Goal: Transaction & Acquisition: Purchase product/service

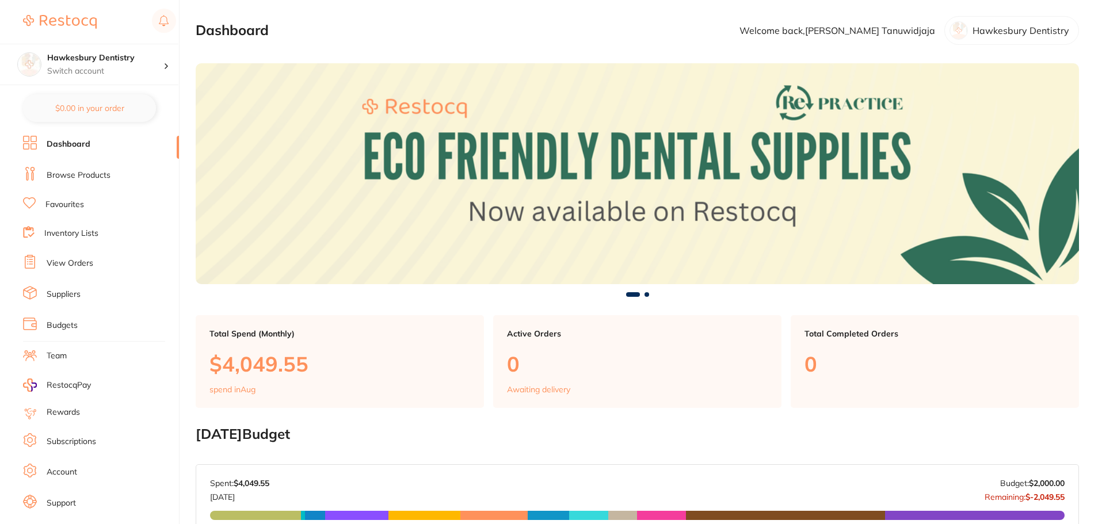
click at [105, 175] on link "Browse Products" at bounding box center [79, 176] width 64 height 12
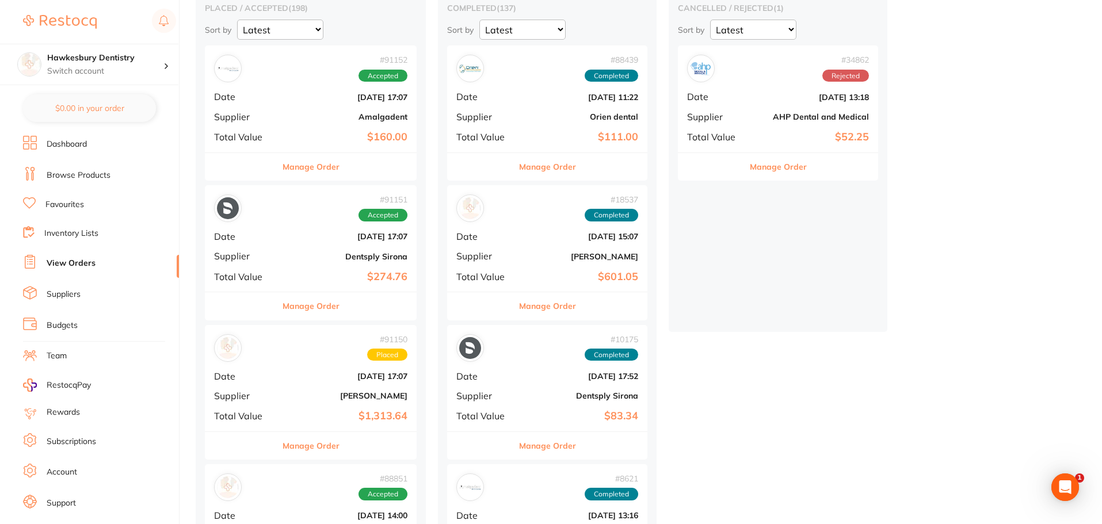
click at [308, 398] on b "[PERSON_NAME]" at bounding box center [346, 395] width 123 height 9
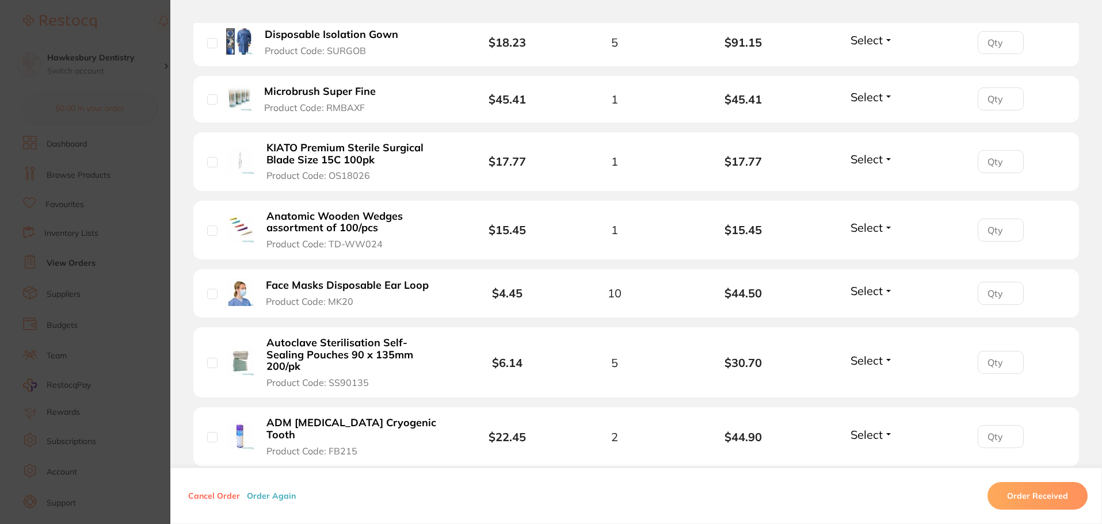
scroll to position [303, 0]
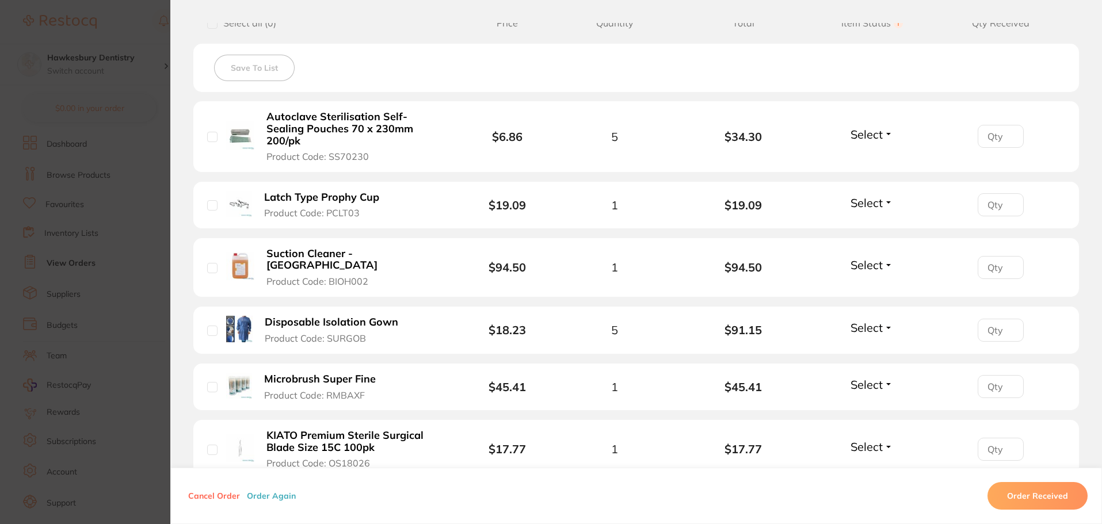
drag, startPoint x: 371, startPoint y: 140, endPoint x: 402, endPoint y: 182, distance: 51.5
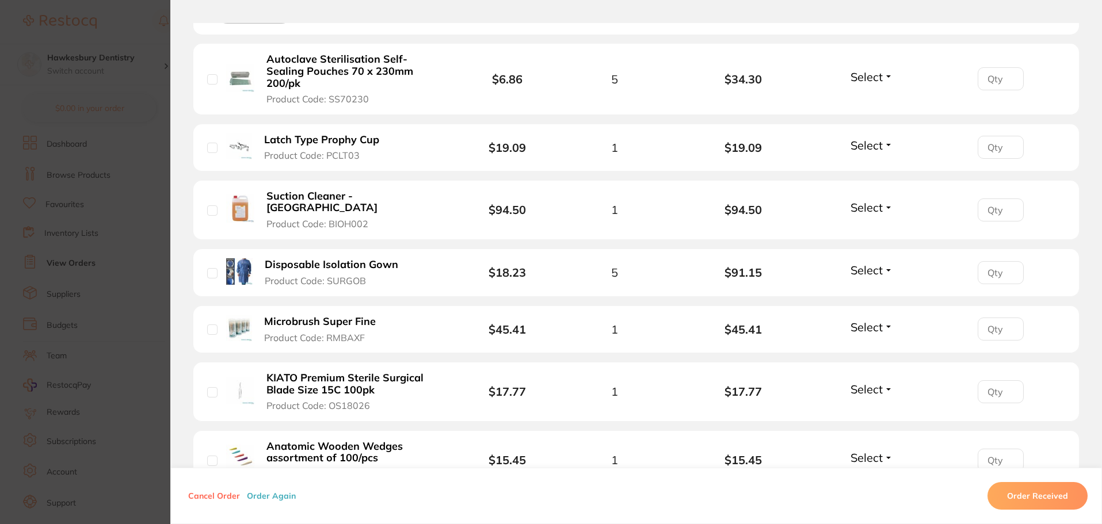
scroll to position [418, 0]
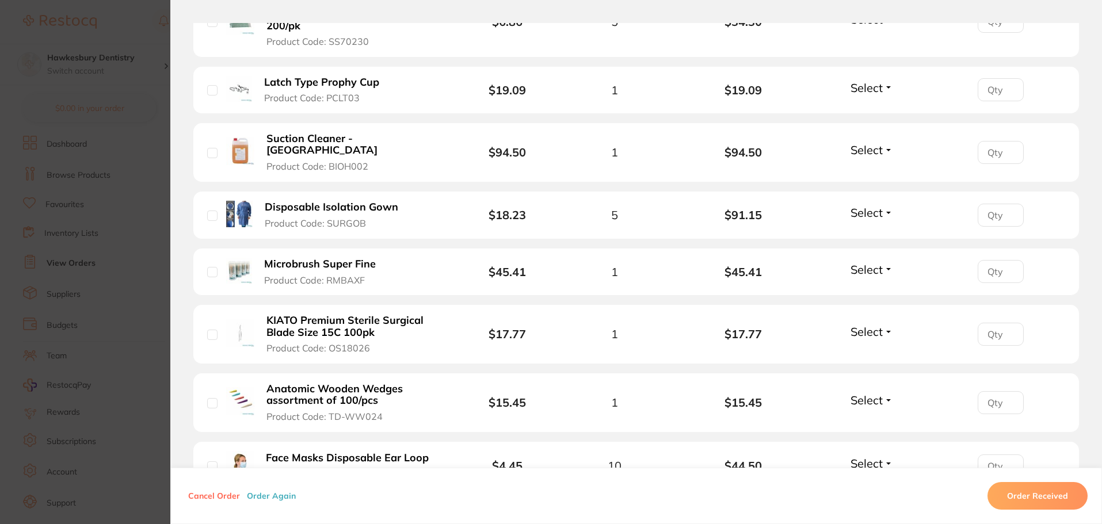
click at [354, 133] on b "Suction Cleaner - [GEOGRAPHIC_DATA]" at bounding box center [356, 145] width 178 height 24
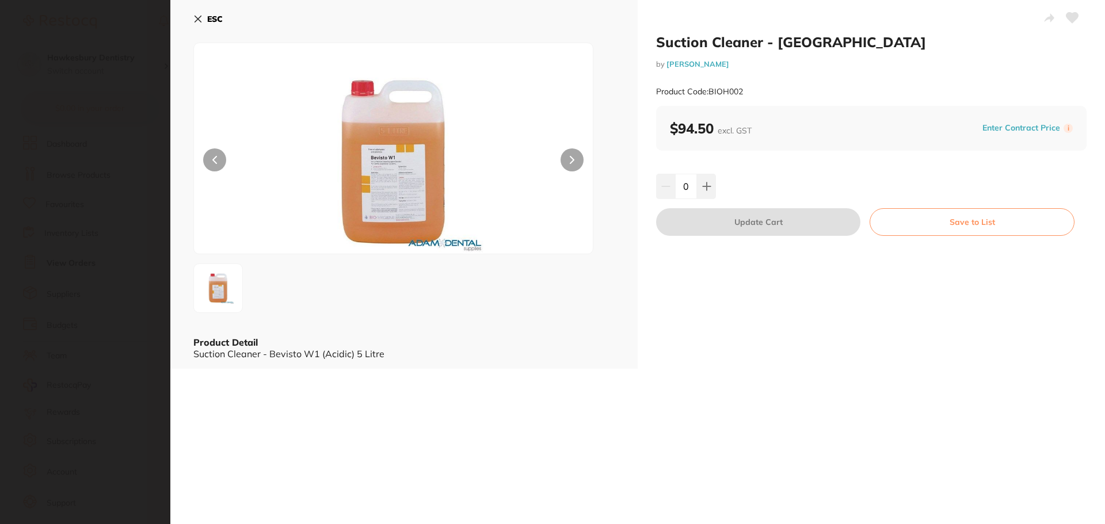
scroll to position [0, 0]
click at [192, 18] on div "ESC Product Detail Suction Cleaner - Bevisto W1 (Acidic) 5 Litre" at bounding box center [403, 184] width 467 height 369
click at [201, 21] on icon at bounding box center [197, 18] width 9 height 9
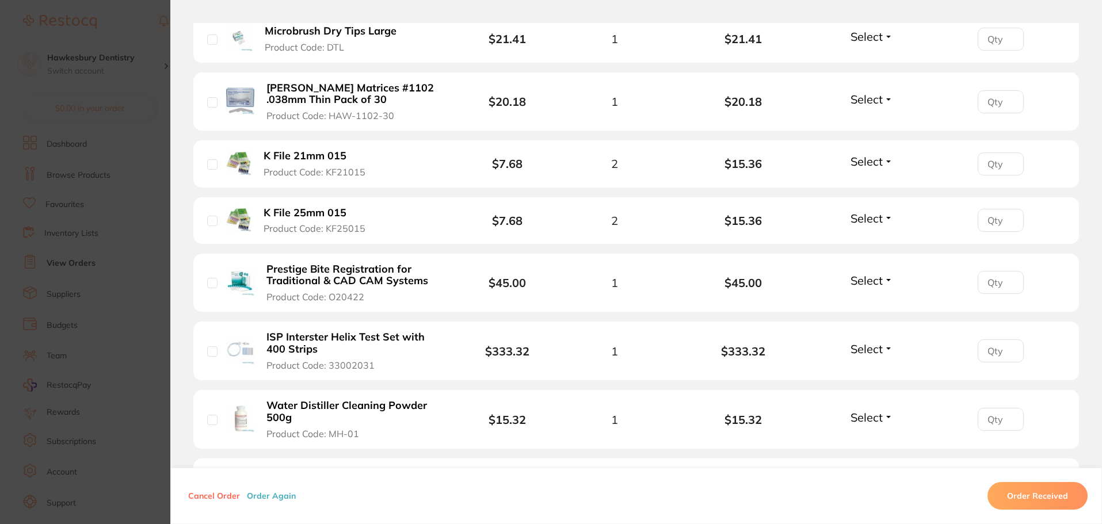
scroll to position [1166, 0]
drag, startPoint x: 607, startPoint y: 242, endPoint x: 620, endPoint y: 245, distance: 13.1
click at [620, 254] on li "Prestige Bite Registration for Traditional & CAD CAM Systems Product Code: O204…" at bounding box center [636, 283] width 886 height 59
click at [665, 277] on div "1" at bounding box center [614, 283] width 129 height 13
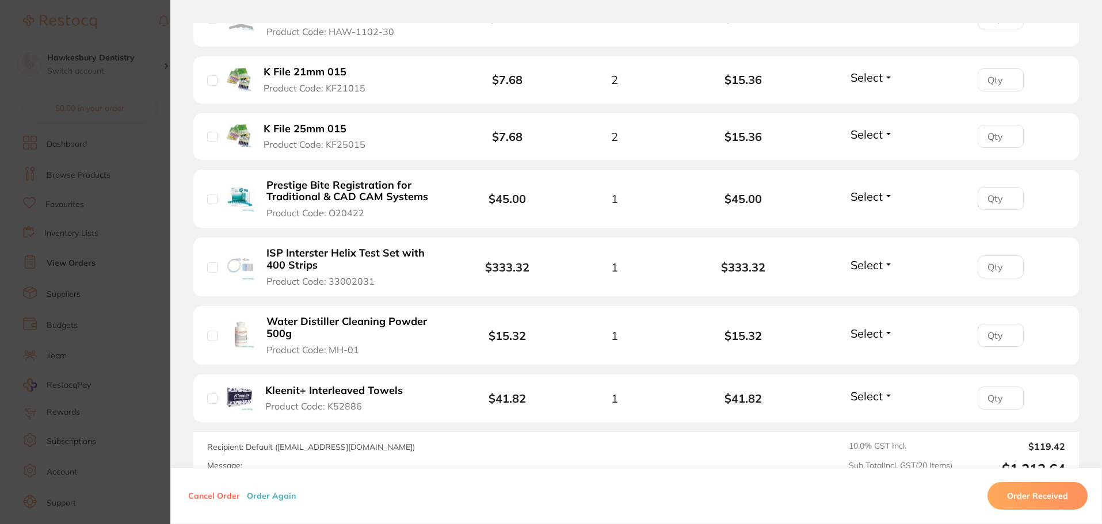
scroll to position [1281, 0]
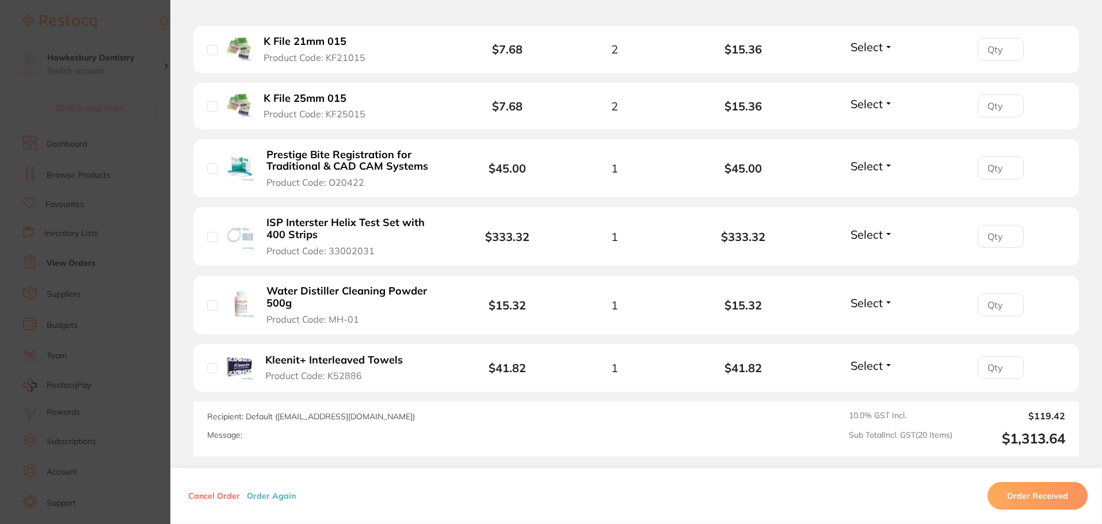
drag, startPoint x: 606, startPoint y: 189, endPoint x: 614, endPoint y: 189, distance: 8.7
click at [614, 230] on div "1" at bounding box center [614, 236] width 129 height 13
click at [632, 230] on div "1" at bounding box center [614, 236] width 129 height 13
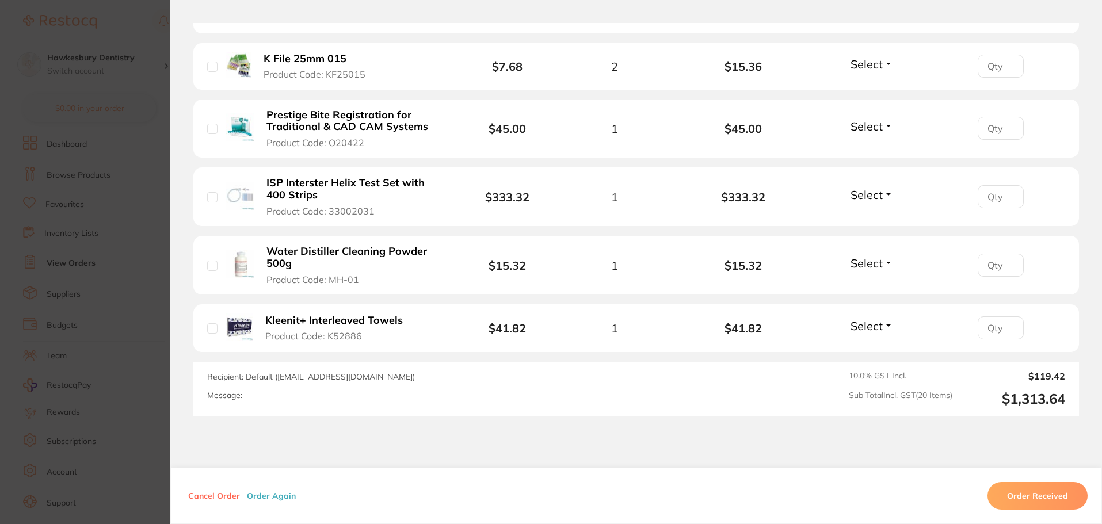
scroll to position [1339, 0]
